Goal: Information Seeking & Learning: Learn about a topic

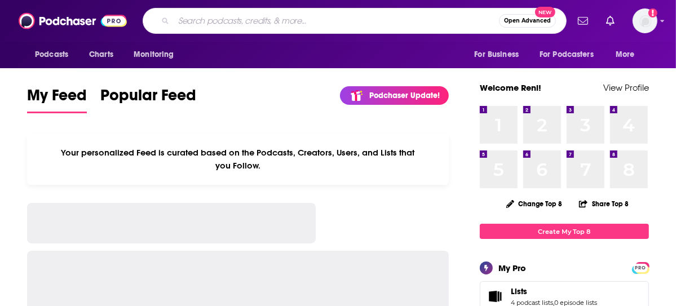
click at [283, 21] on input "Search podcasts, credits, & more..." at bounding box center [336, 21] width 325 height 18
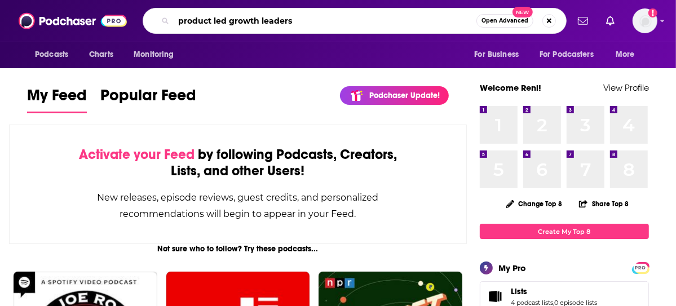
type input "product led growth leaders"
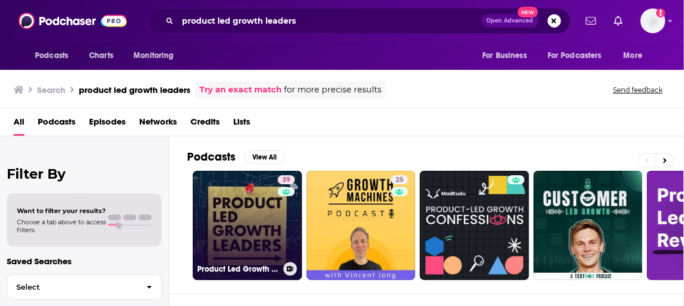
click at [251, 200] on link "39 Product Led Growth Leaders" at bounding box center [247, 225] width 109 height 109
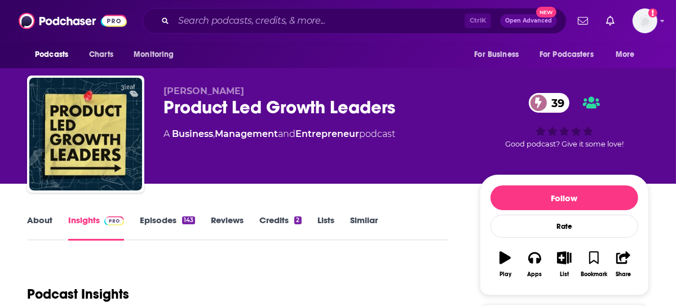
scroll to position [113, 0]
